Goal: Task Accomplishment & Management: Manage account settings

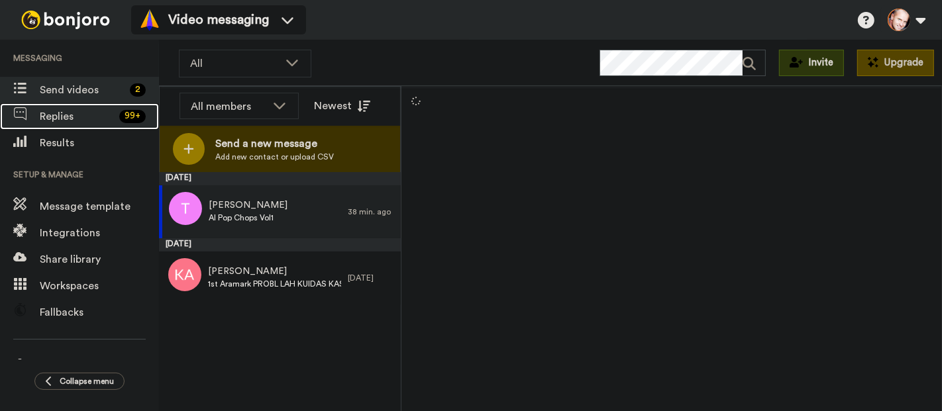
click at [79, 111] on span "Replies" at bounding box center [77, 117] width 74 height 16
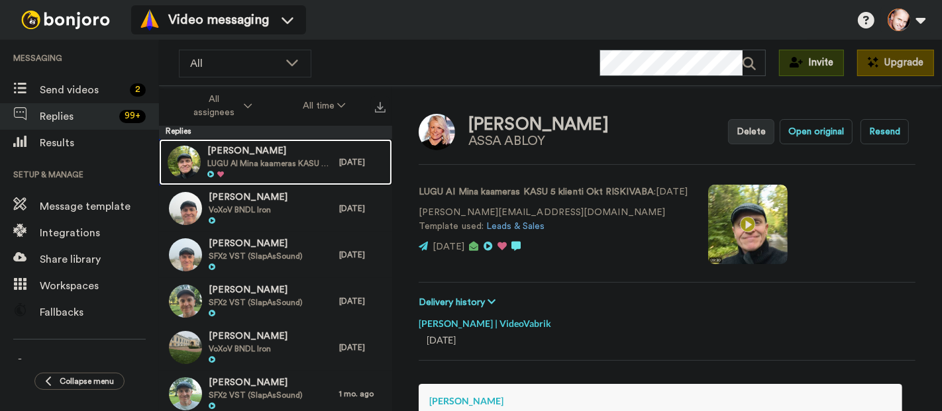
click at [230, 159] on span "LUGU AI Mina kaameras KASU 5 klienti Okt RISKIVABA" at bounding box center [269, 163] width 125 height 11
type textarea "x"
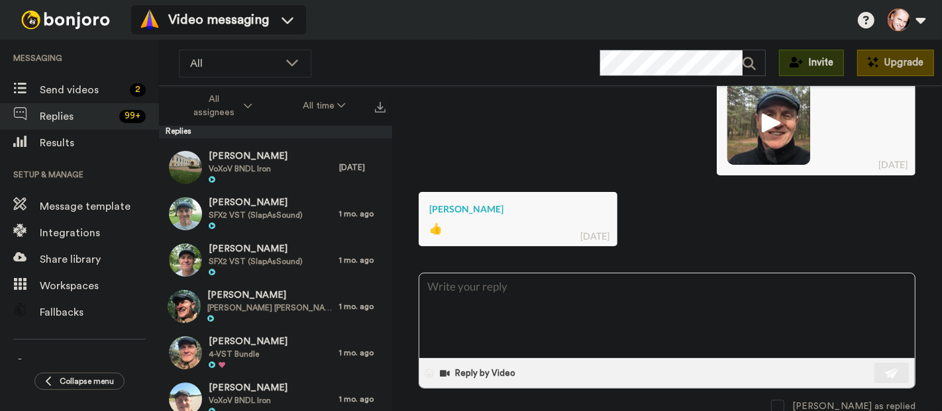
scroll to position [179, 0]
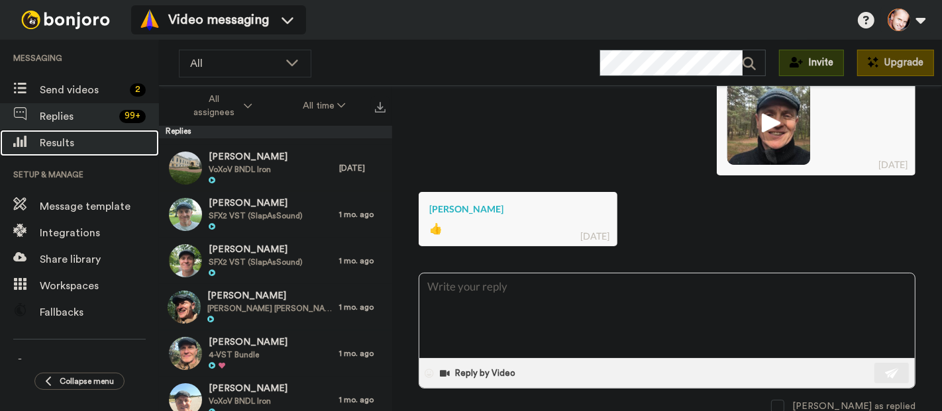
click at [66, 149] on span "Results" at bounding box center [99, 143] width 119 height 16
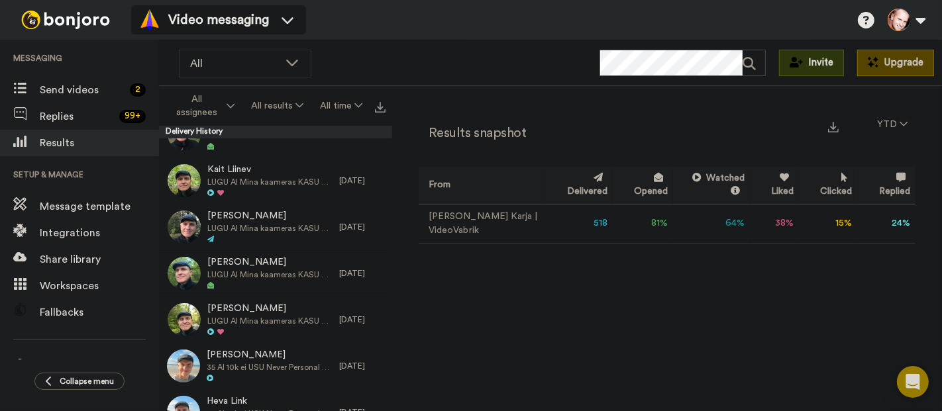
scroll to position [444, 0]
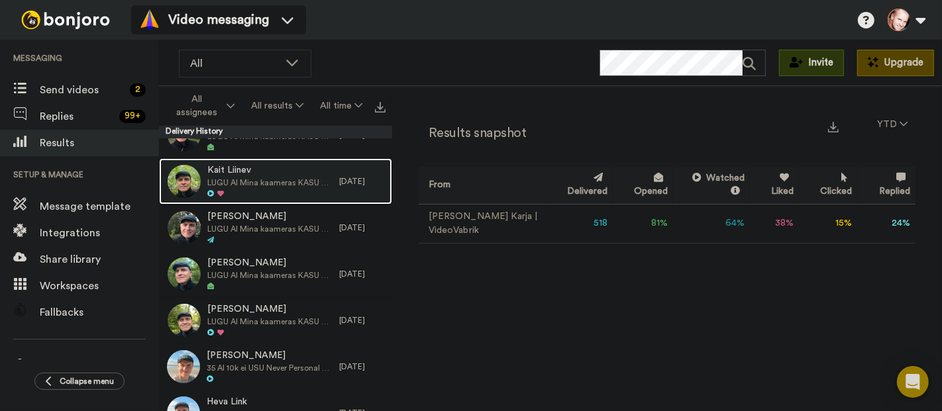
click at [251, 185] on span "LUGU AI Mina kaameras KASU 5 klienti Okt RISKIVABA" at bounding box center [269, 182] width 125 height 11
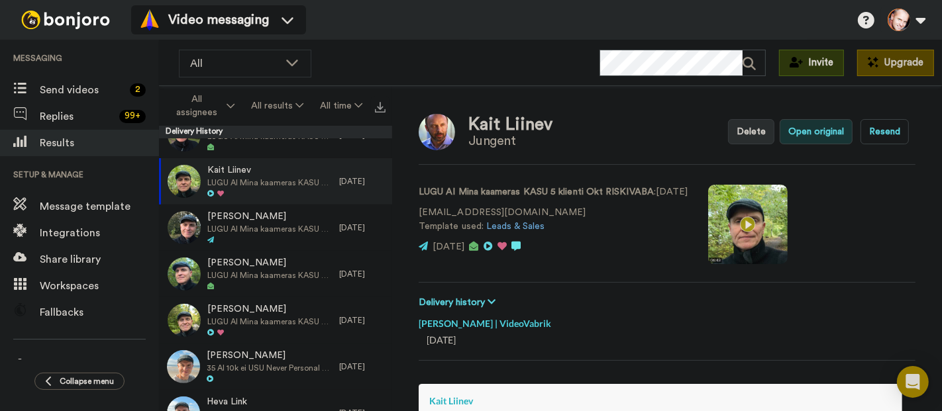
click at [821, 127] on button "Open original" at bounding box center [815, 131] width 73 height 25
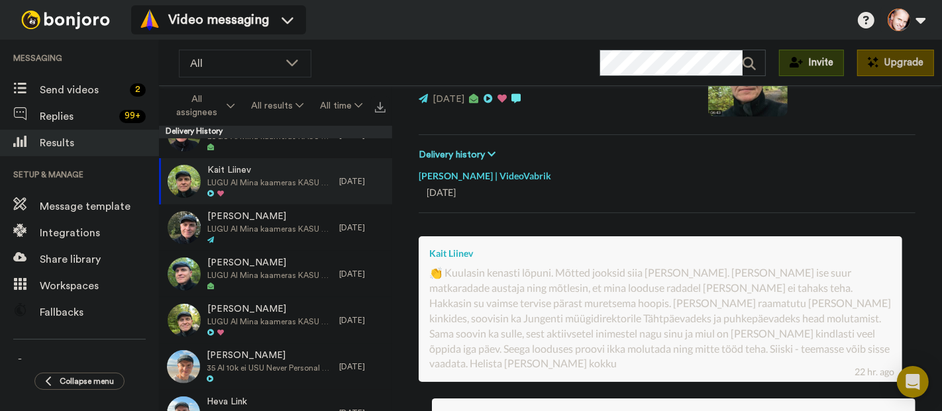
scroll to position [148, 0]
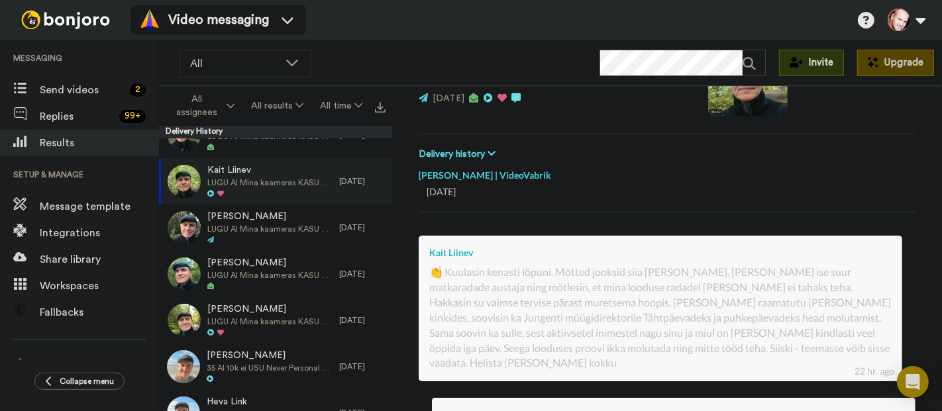
type textarea "x"
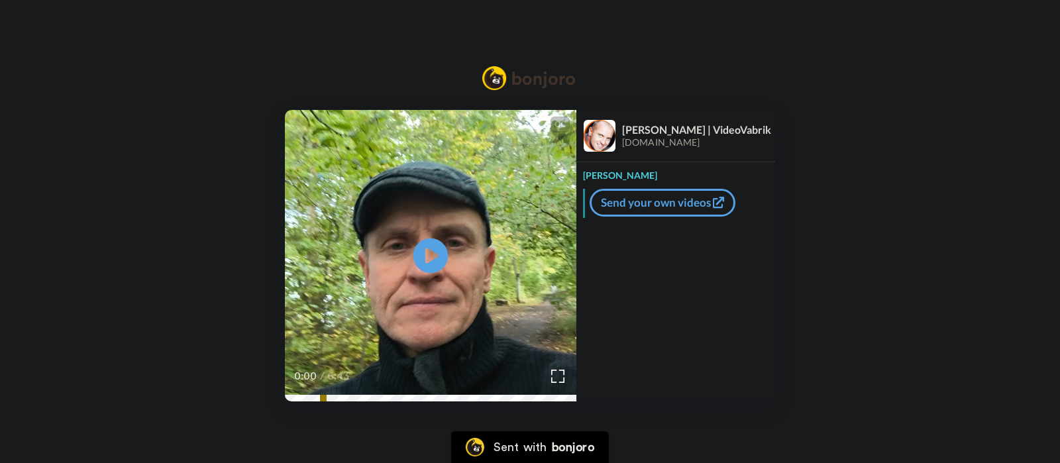
click at [433, 251] on icon at bounding box center [430, 255] width 35 height 35
